Goal: Transaction & Acquisition: Purchase product/service

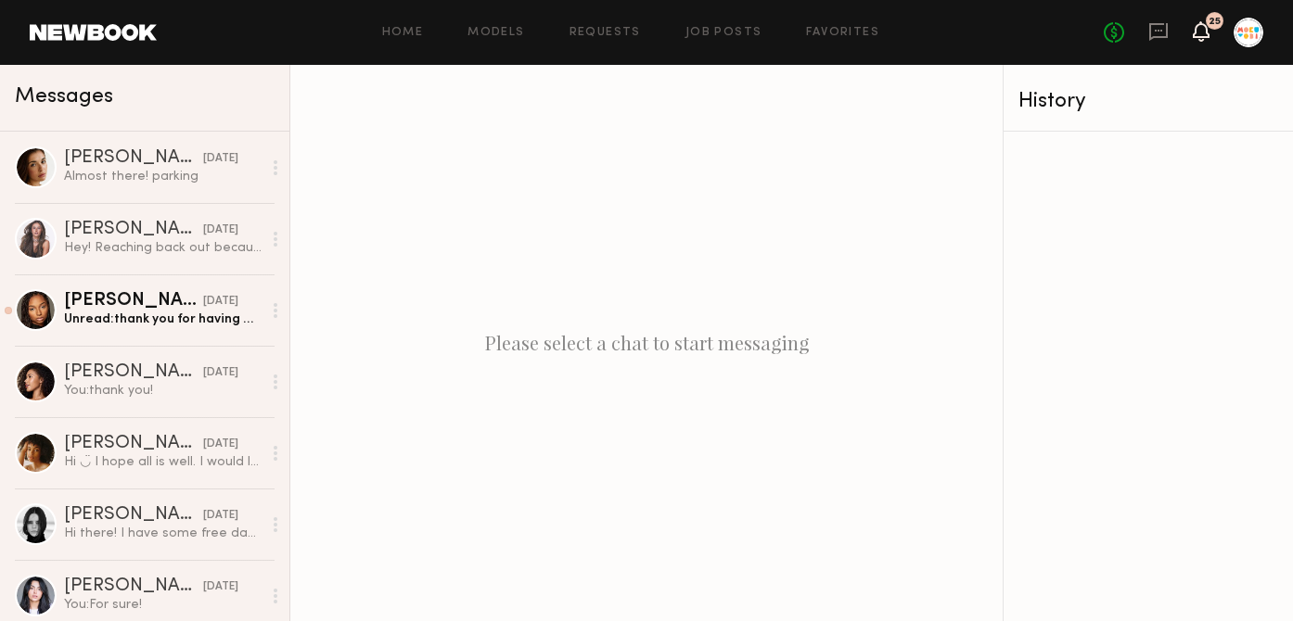
click at [1209, 34] on icon at bounding box center [1201, 30] width 15 height 13
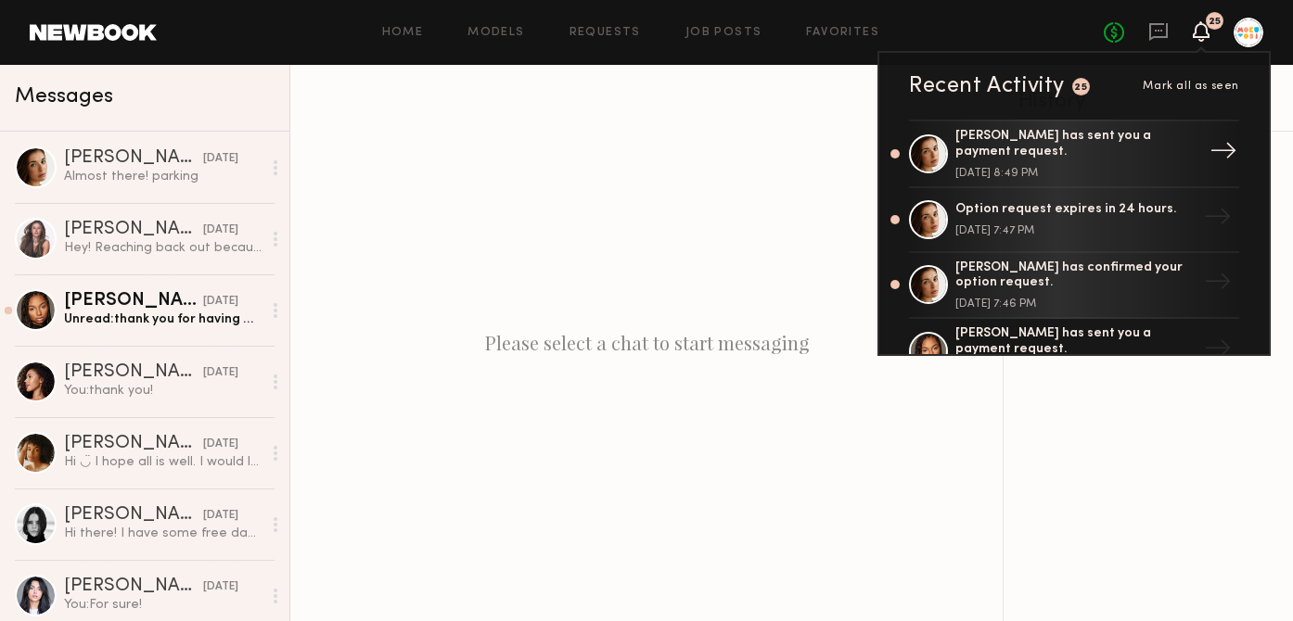
click at [1151, 150] on div "[PERSON_NAME] has sent you a payment request." at bounding box center [1075, 145] width 241 height 32
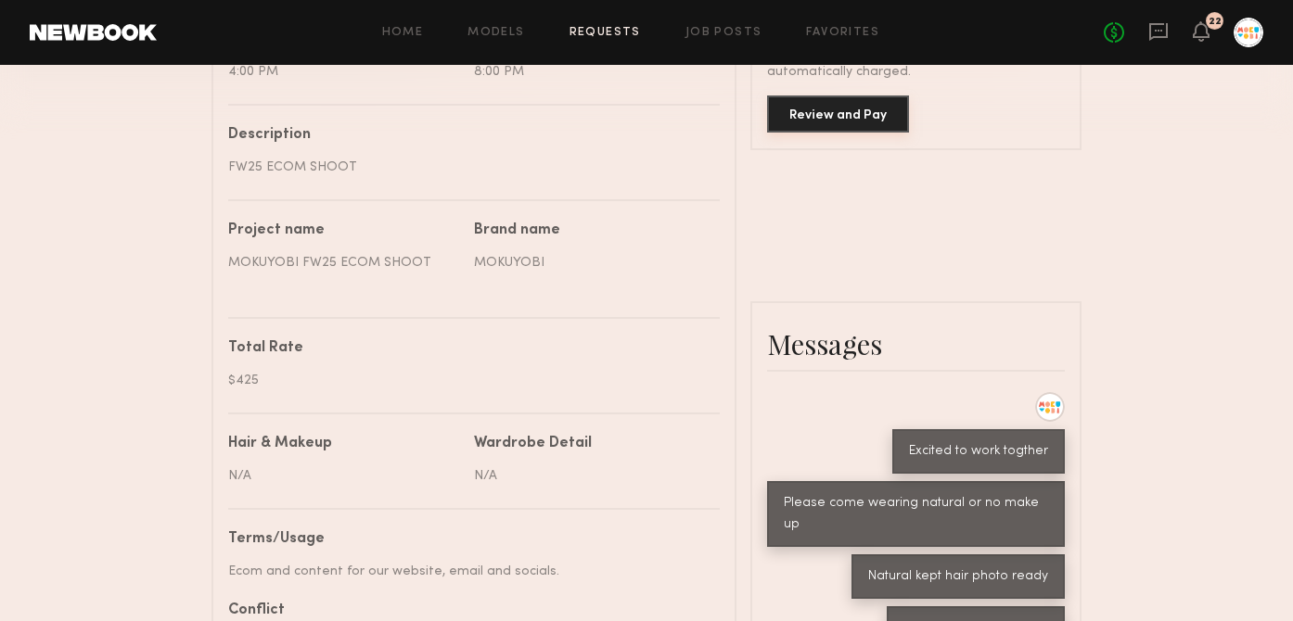
scroll to position [490, 0]
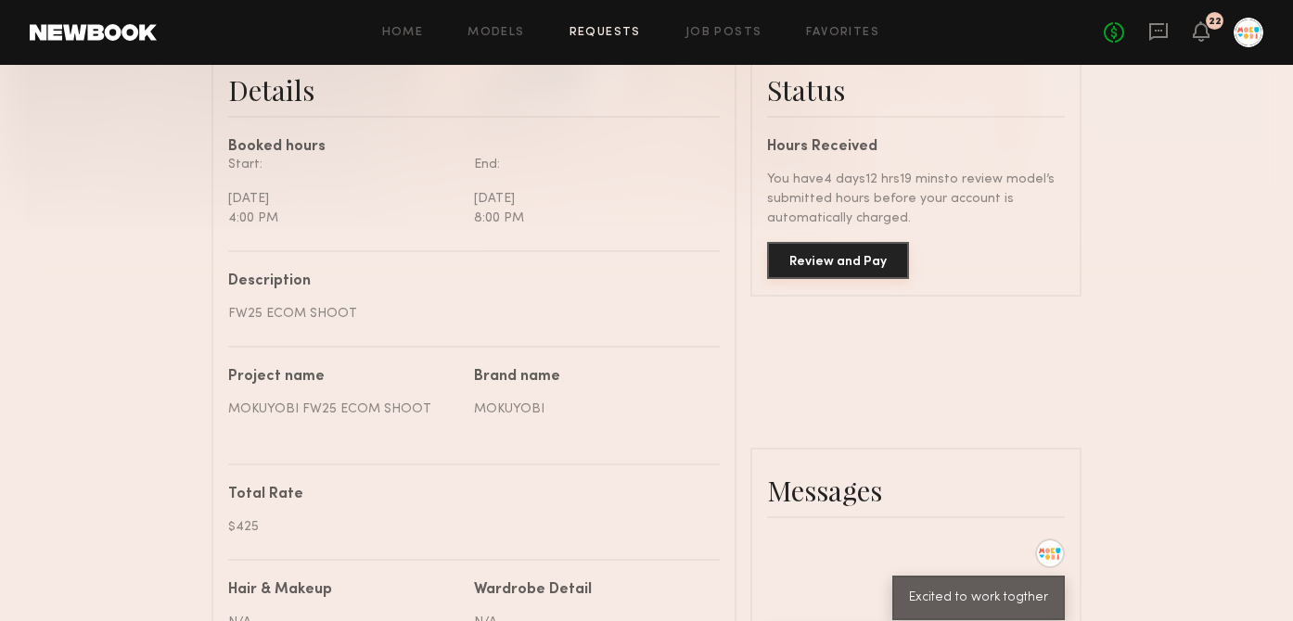
click at [841, 259] on button "Review and Pay" at bounding box center [838, 260] width 142 height 37
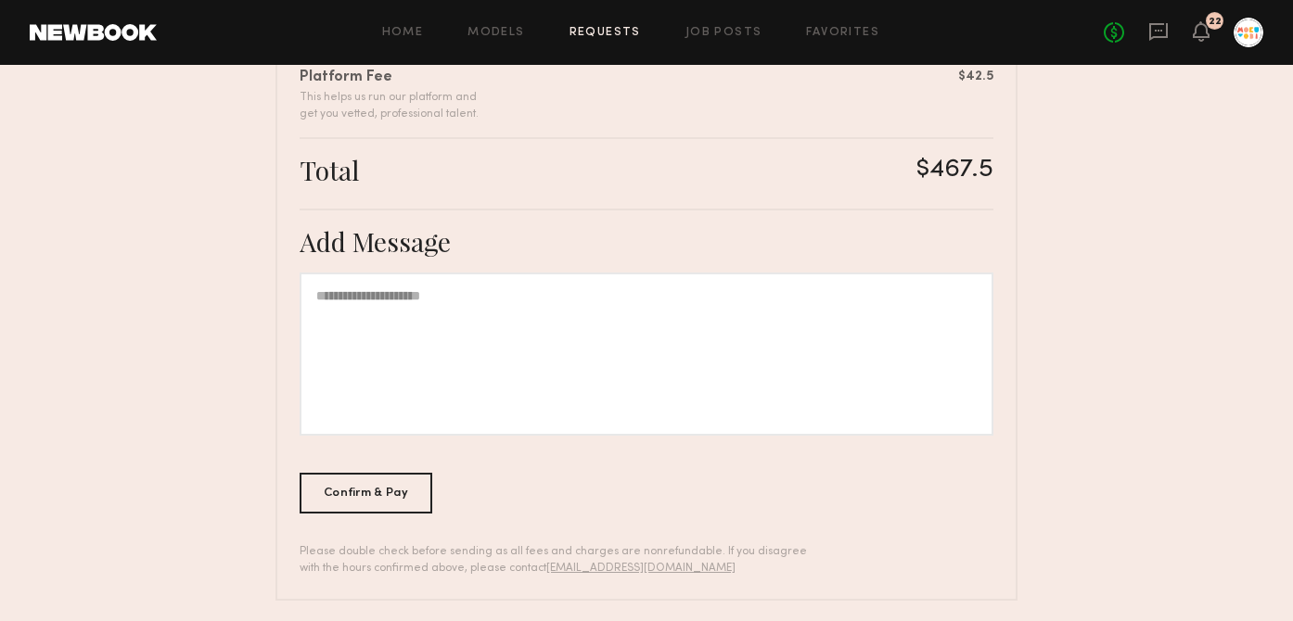
scroll to position [564, 0]
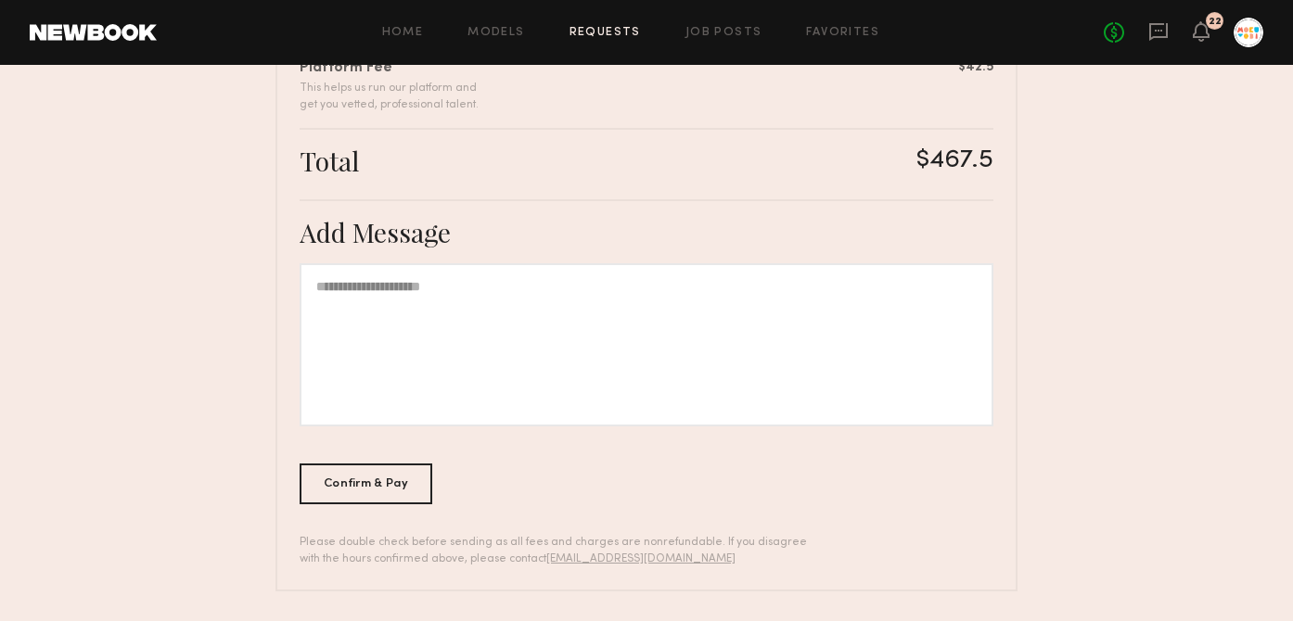
click at [576, 349] on div at bounding box center [647, 344] width 694 height 163
click at [378, 481] on div "Confirm & Pay" at bounding box center [366, 483] width 133 height 41
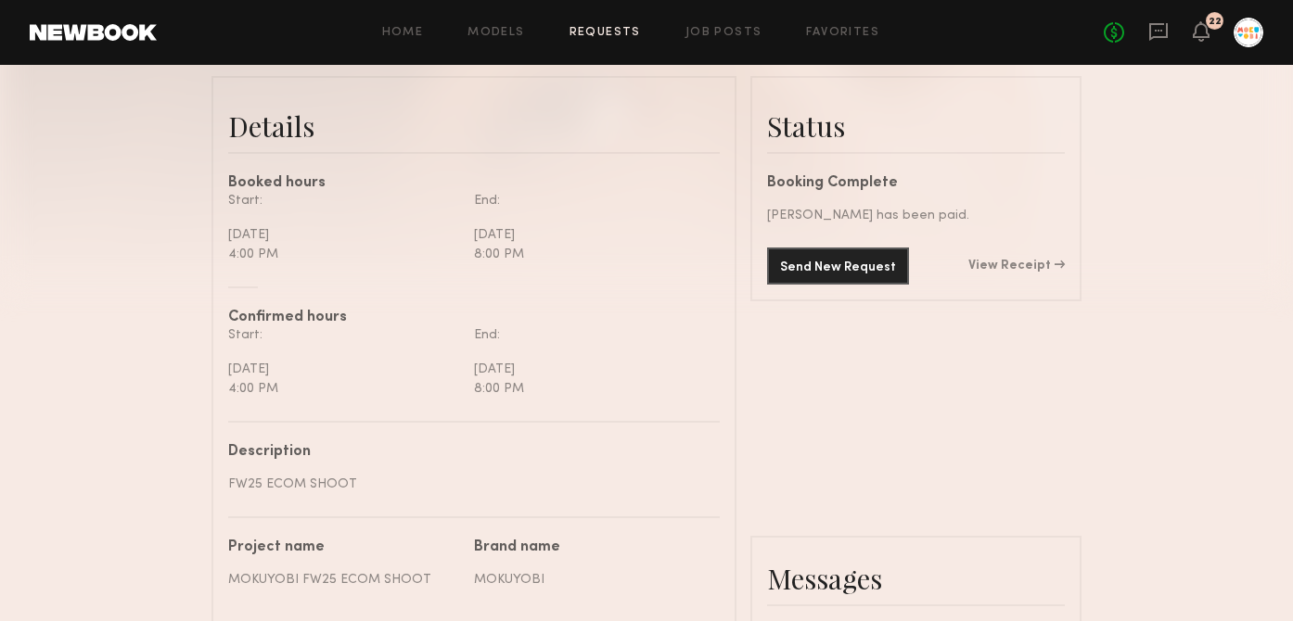
scroll to position [454, 0]
